Goal: Task Accomplishment & Management: Use online tool/utility

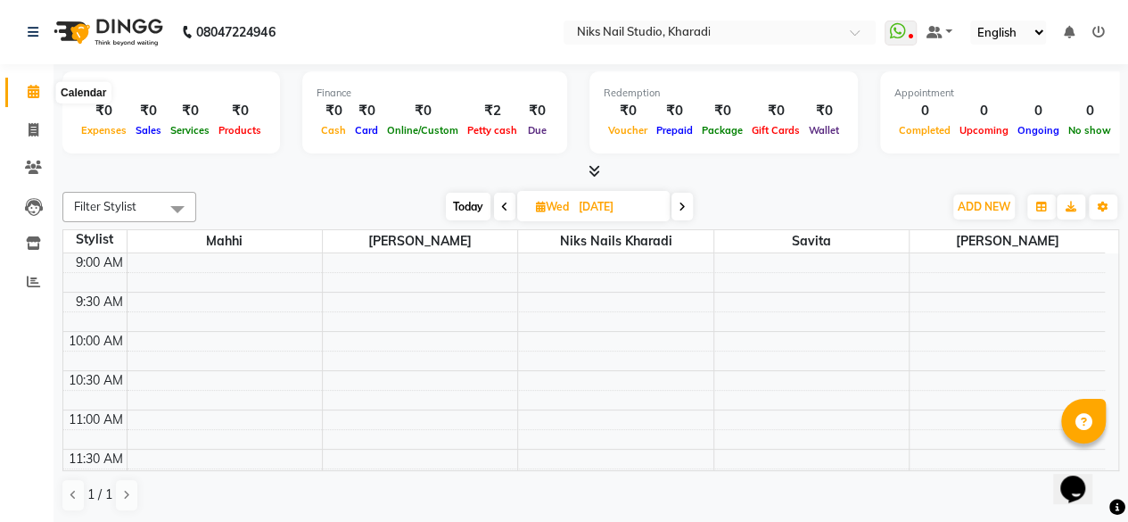
click at [34, 94] on icon at bounding box center [34, 91] width 12 height 13
click at [34, 34] on icon at bounding box center [33, 32] width 11 height 12
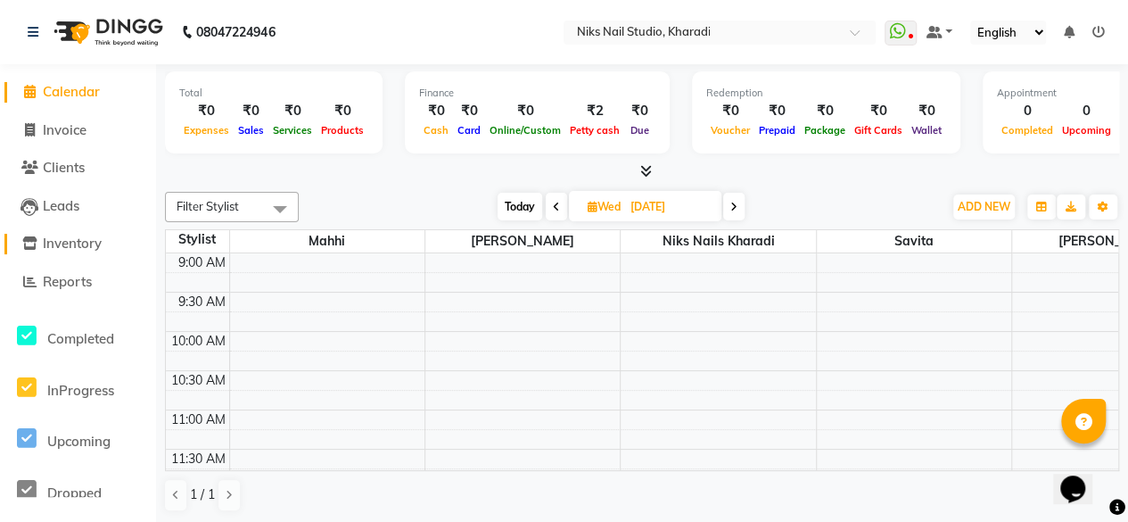
click at [70, 238] on span "Inventory" at bounding box center [72, 242] width 59 height 17
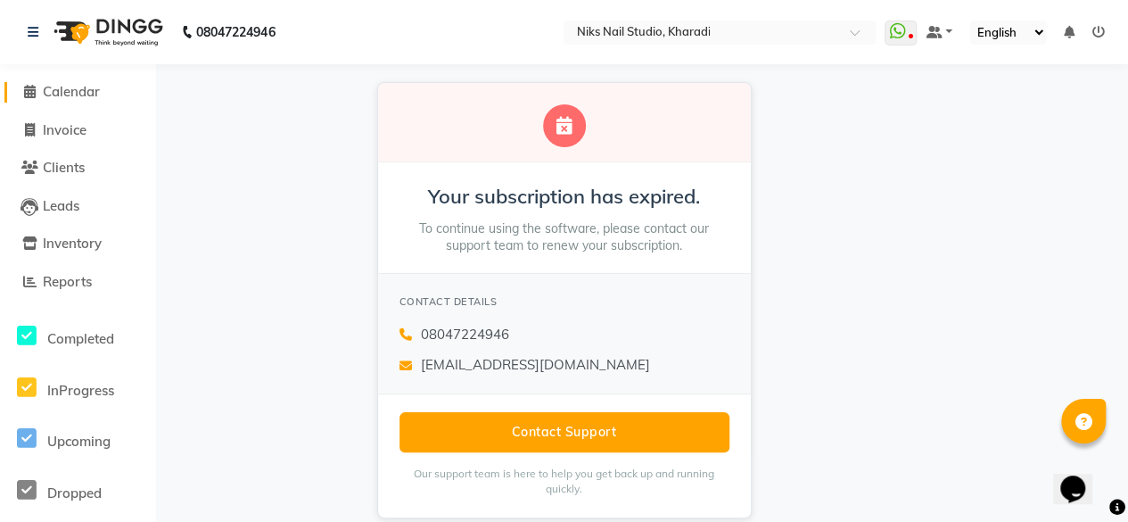
click at [59, 95] on span "Calendar" at bounding box center [71, 91] width 57 height 17
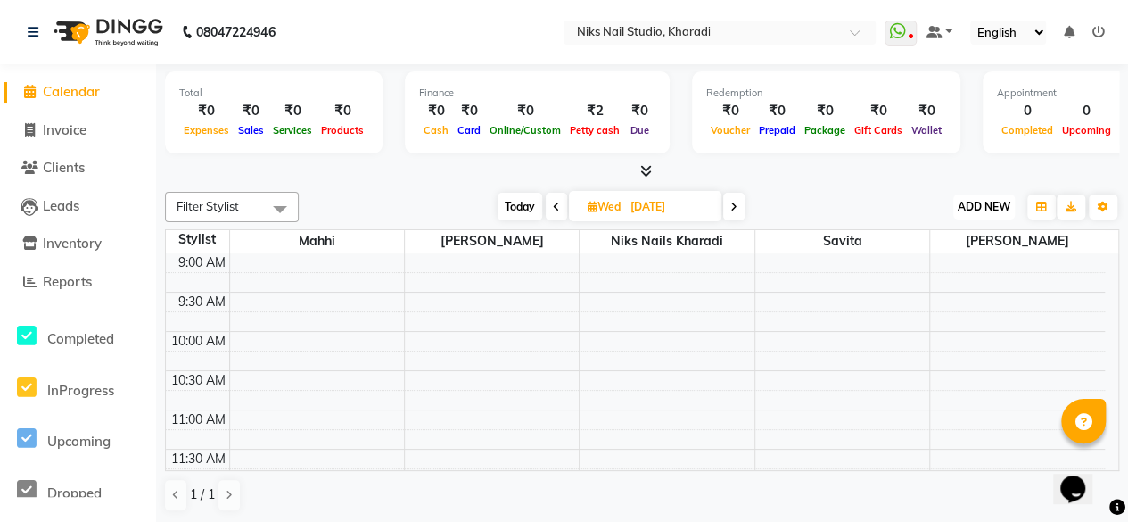
click at [993, 208] on span "ADD NEW" at bounding box center [983, 206] width 53 height 13
click at [868, 192] on div "Filter Stylist Select All Mahhi Niks Nails Kharadi [PERSON_NAME] Savita [PERSON…" at bounding box center [642, 207] width 954 height 30
click at [861, 35] on span at bounding box center [861, 38] width 22 height 18
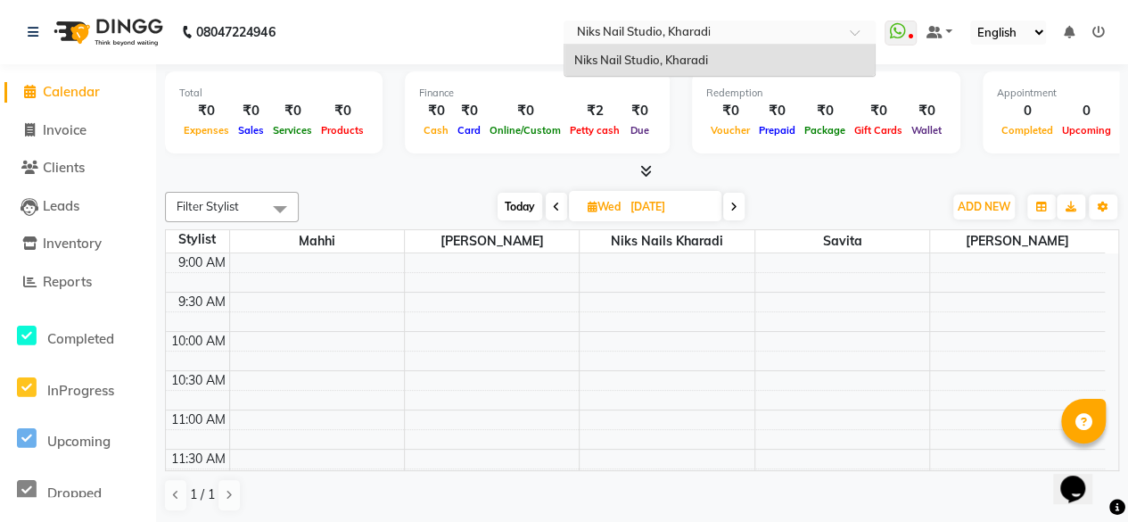
click at [861, 35] on span at bounding box center [861, 38] width 22 height 18
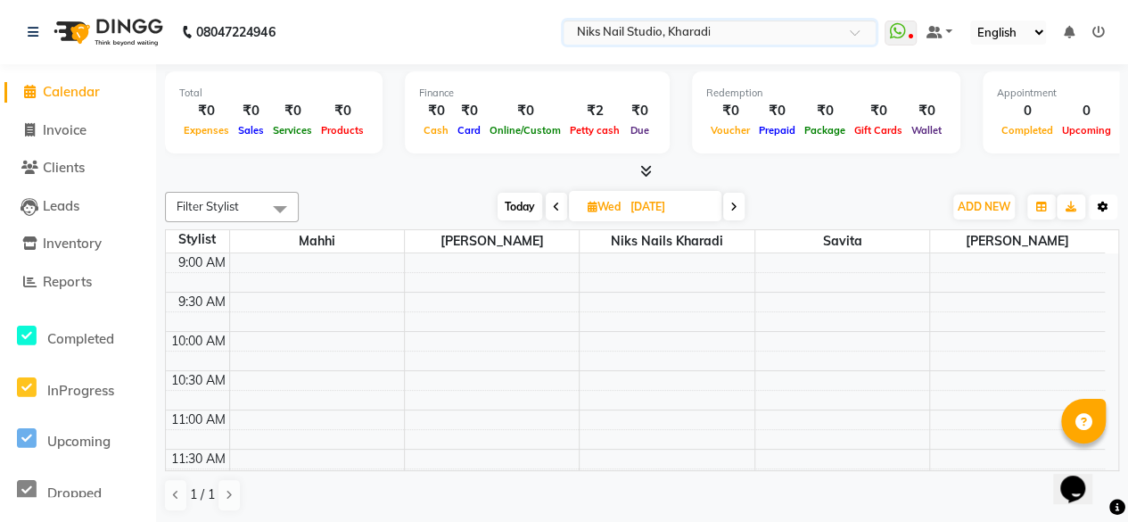
click at [1100, 206] on icon "button" at bounding box center [1102, 206] width 11 height 11
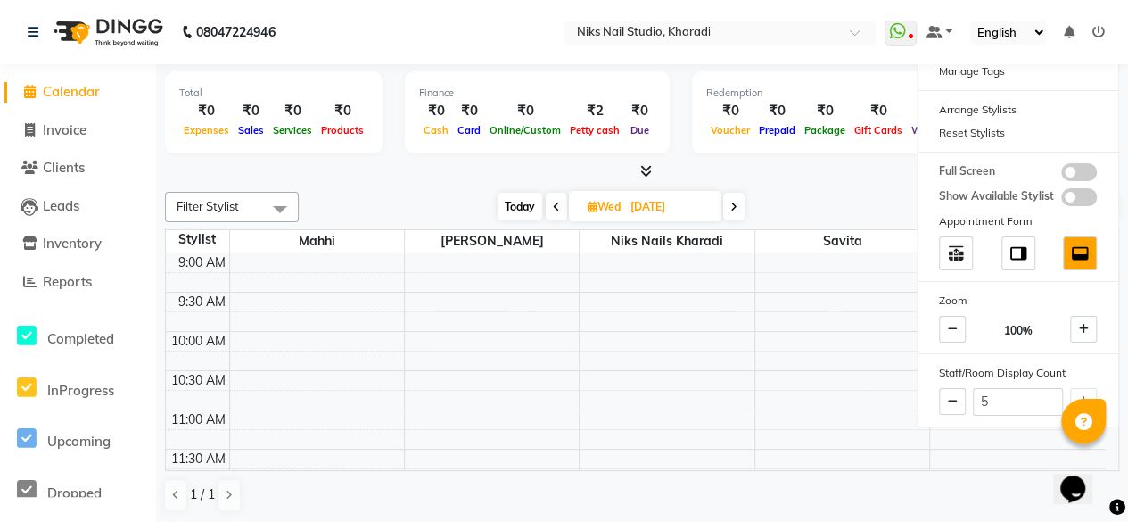
click at [906, 174] on div at bounding box center [642, 171] width 954 height 19
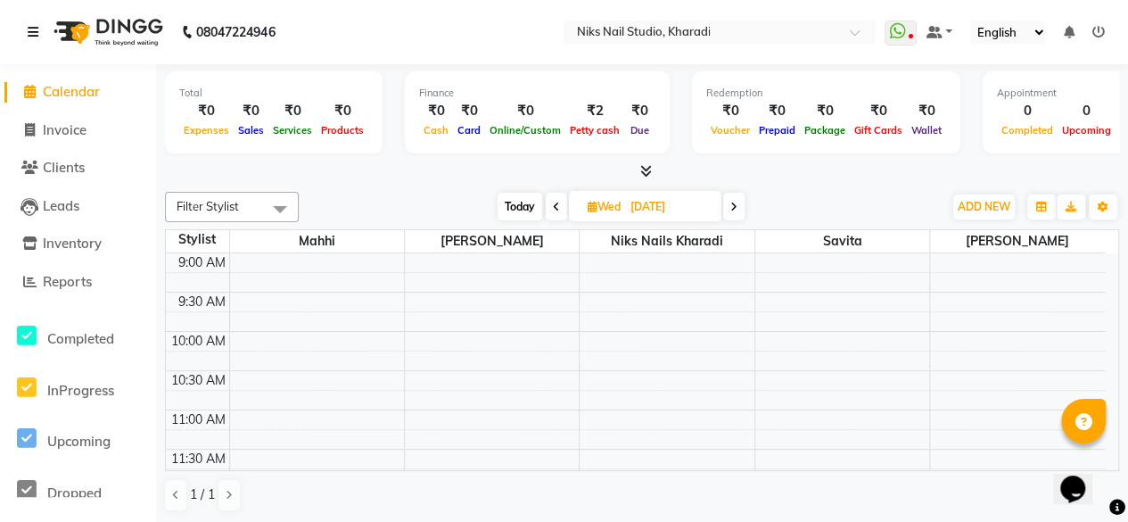
click at [32, 33] on icon at bounding box center [33, 32] width 11 height 12
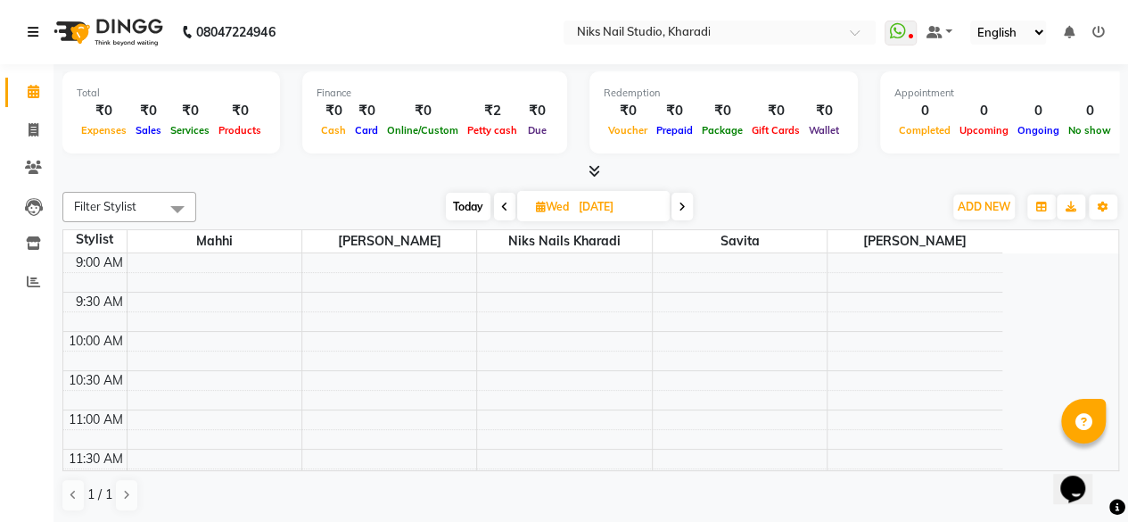
click at [512, 292] on td at bounding box center [564, 302] width 875 height 20
click at [593, 168] on icon at bounding box center [594, 170] width 12 height 13
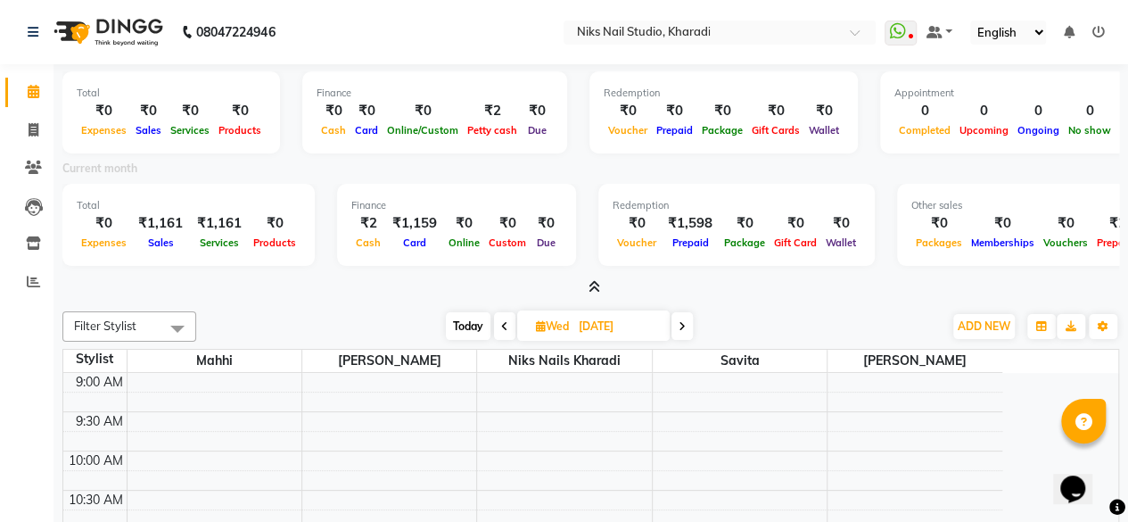
click at [477, 115] on div "₹2" at bounding box center [492, 111] width 59 height 21
click at [325, 95] on div "Finance" at bounding box center [434, 93] width 236 height 15
click at [386, 112] on div "₹0" at bounding box center [422, 111] width 80 height 21
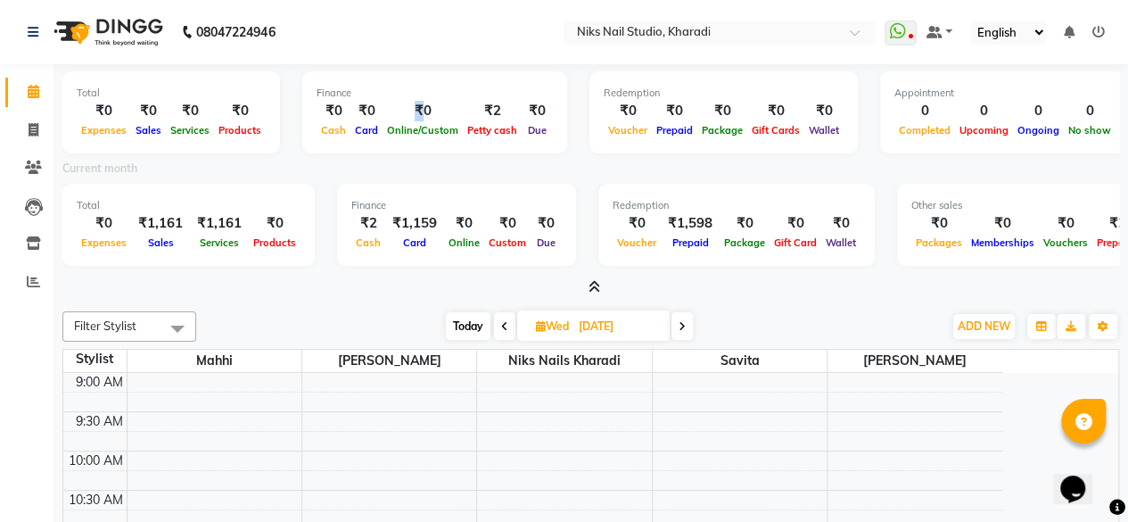
click at [386, 112] on div "₹0" at bounding box center [422, 111] width 80 height 21
click at [467, 135] on span "Petty cash" at bounding box center [492, 130] width 59 height 12
click at [1038, 325] on icon "button" at bounding box center [1041, 326] width 11 height 11
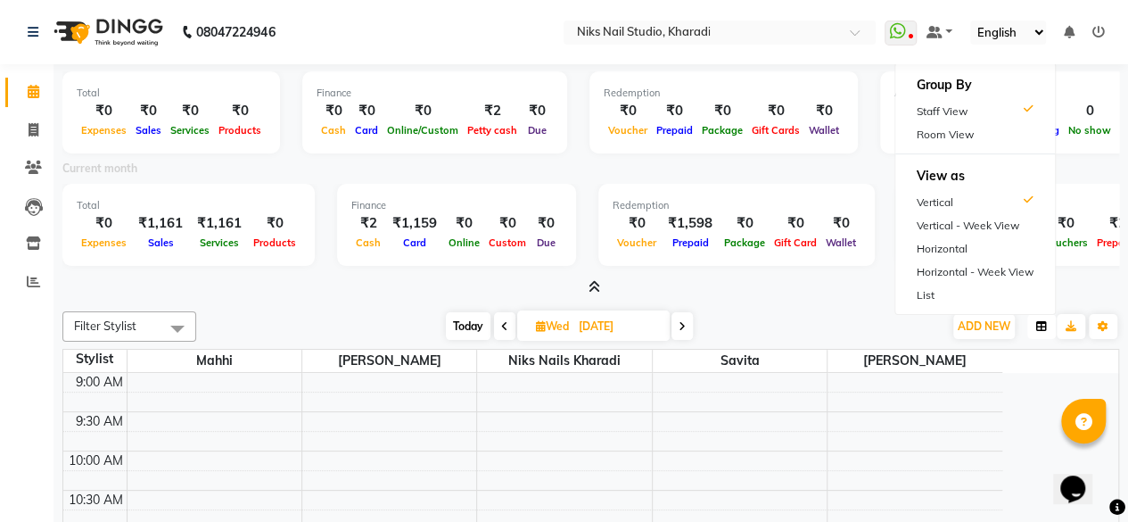
click at [1038, 325] on icon "button" at bounding box center [1041, 326] width 11 height 11
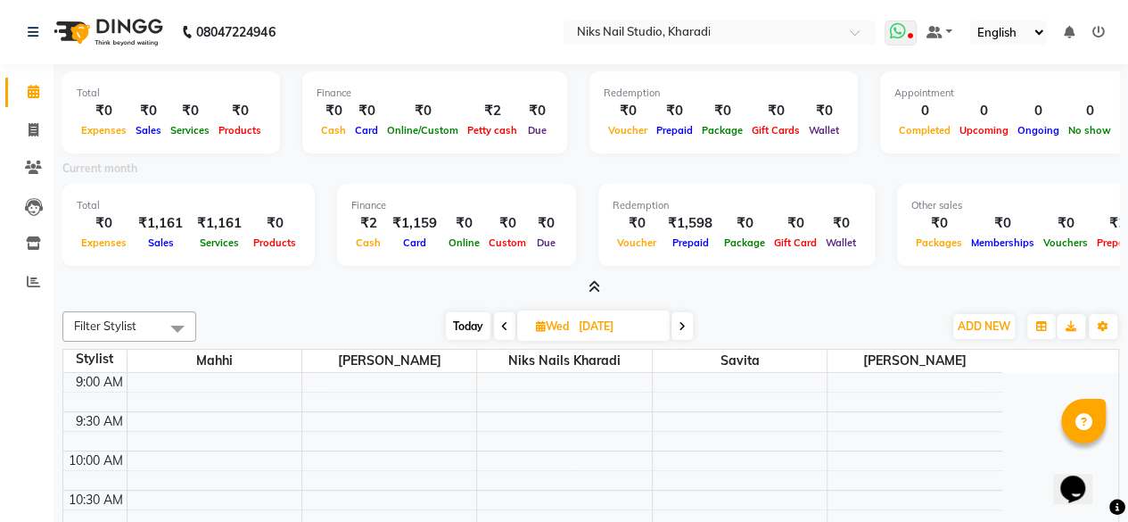
click at [895, 37] on icon at bounding box center [897, 31] width 16 height 18
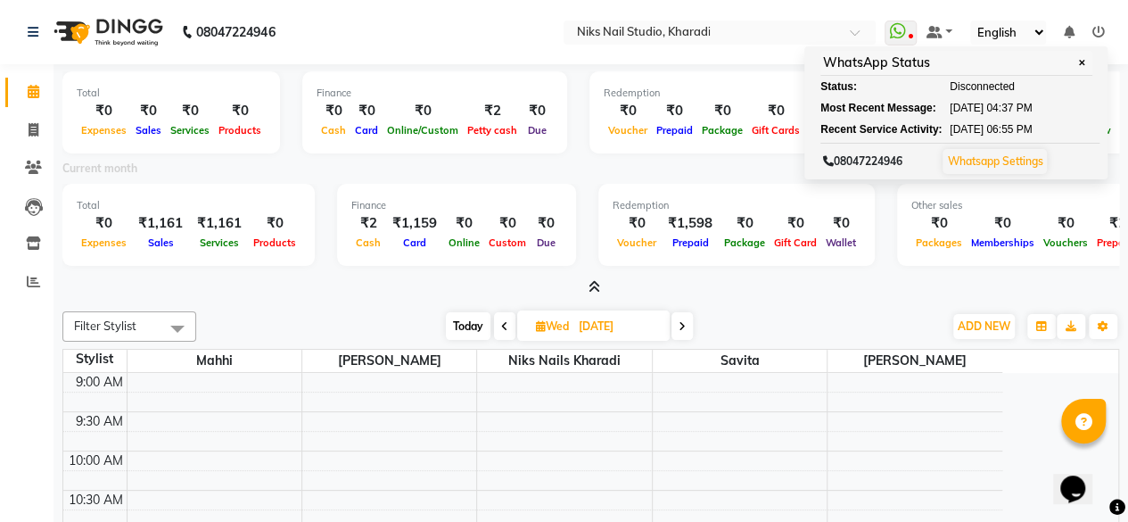
click at [676, 165] on div "Current month" at bounding box center [590, 171] width 1083 height 25
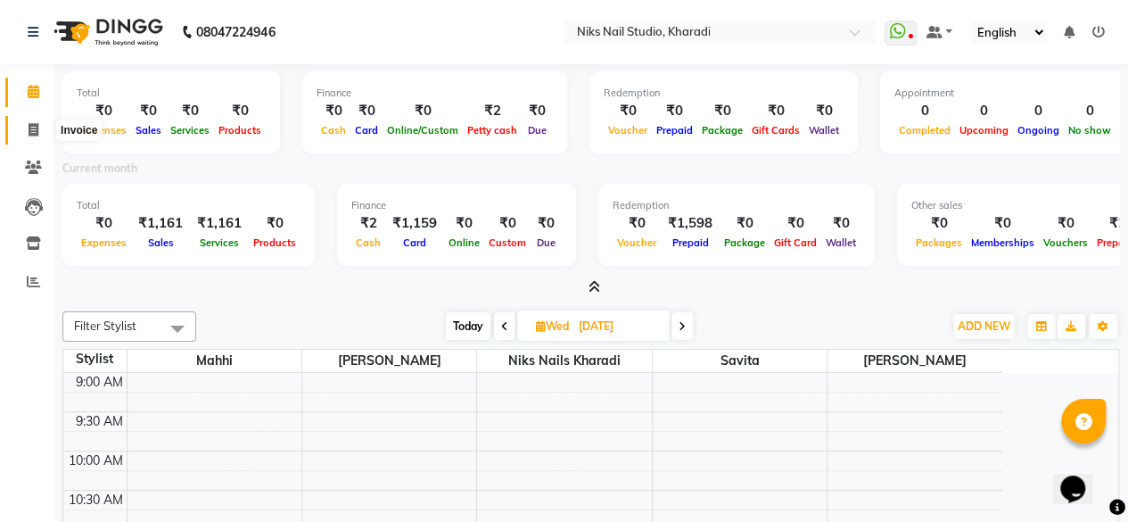
click at [30, 133] on icon at bounding box center [34, 129] width 10 height 13
select select "8770"
select select "service"
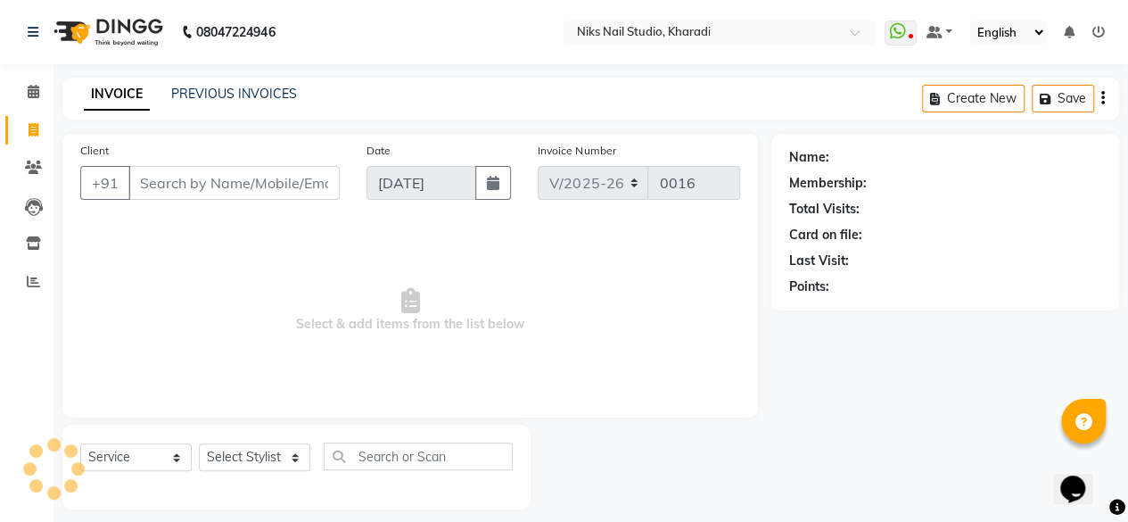
scroll to position [4, 0]
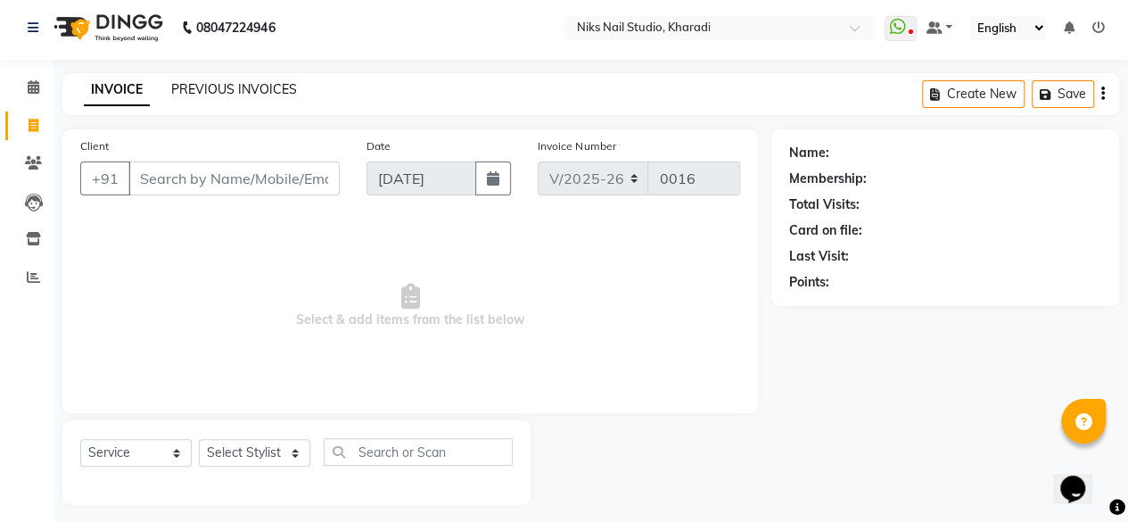
click at [226, 86] on link "PREVIOUS INVOICES" at bounding box center [234, 89] width 126 height 16
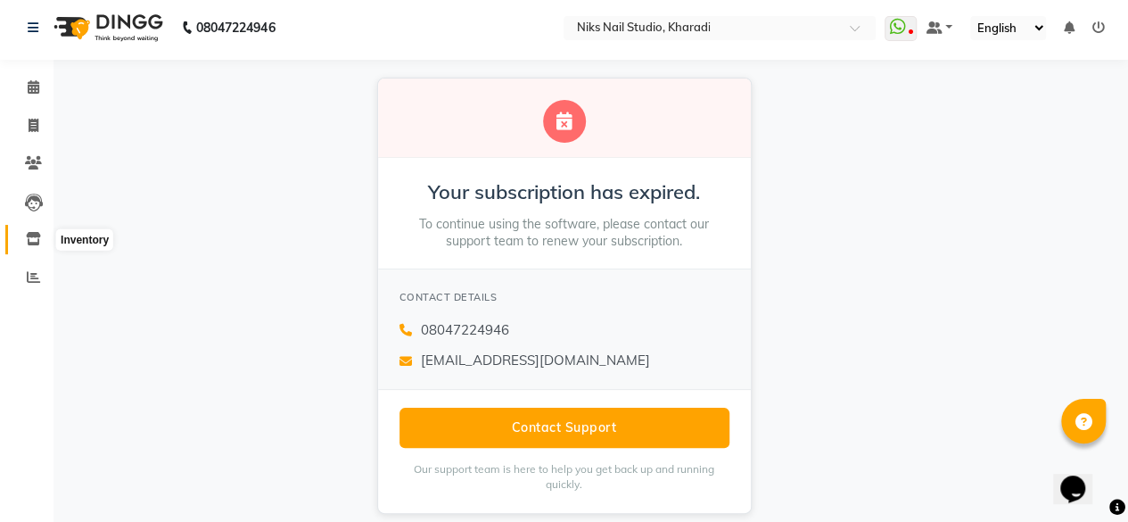
click at [34, 246] on span at bounding box center [33, 239] width 31 height 21
select select "8770"
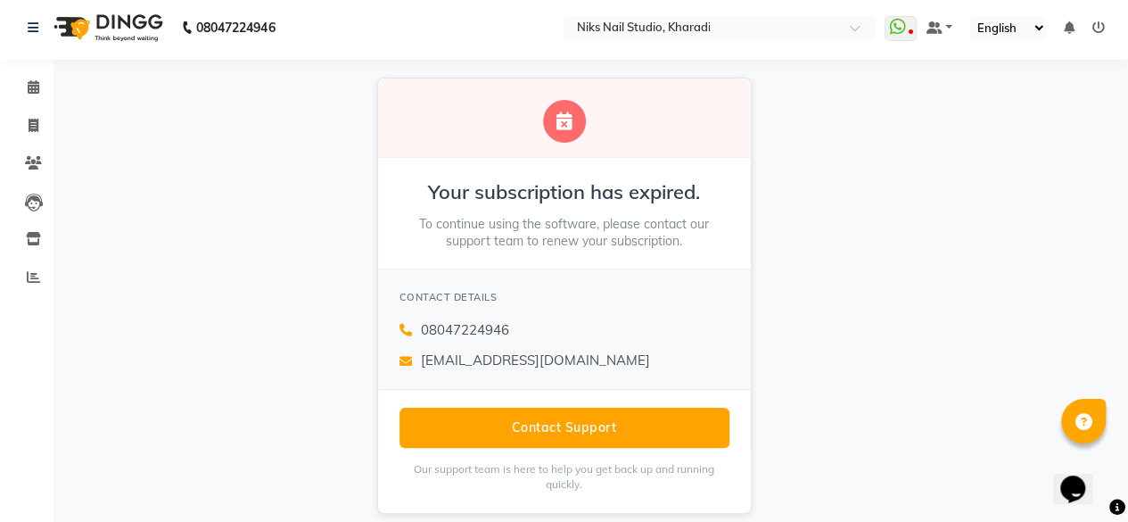
select select "service"
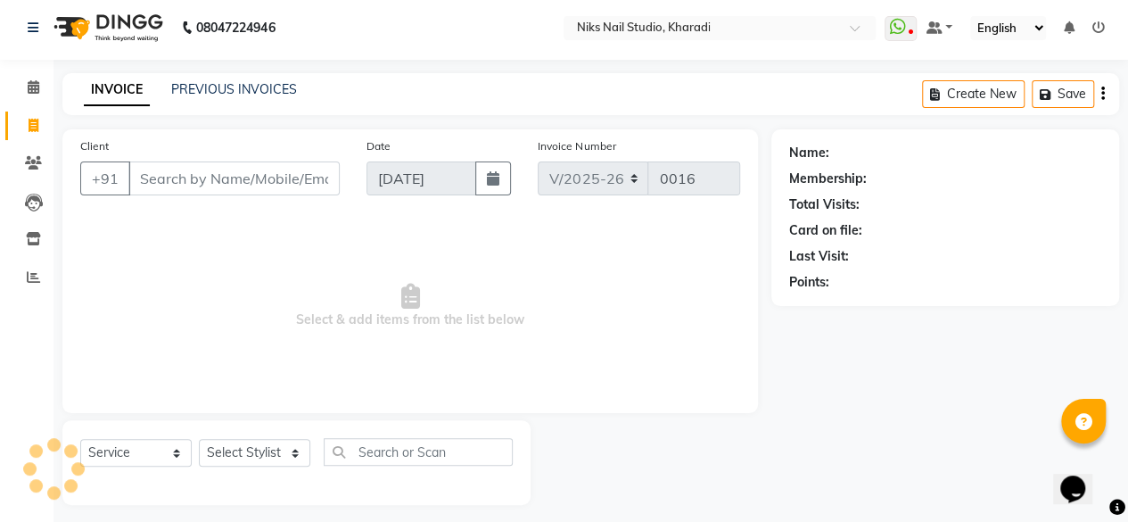
scroll to position [13, 0]
